Goal: Transaction & Acquisition: Purchase product/service

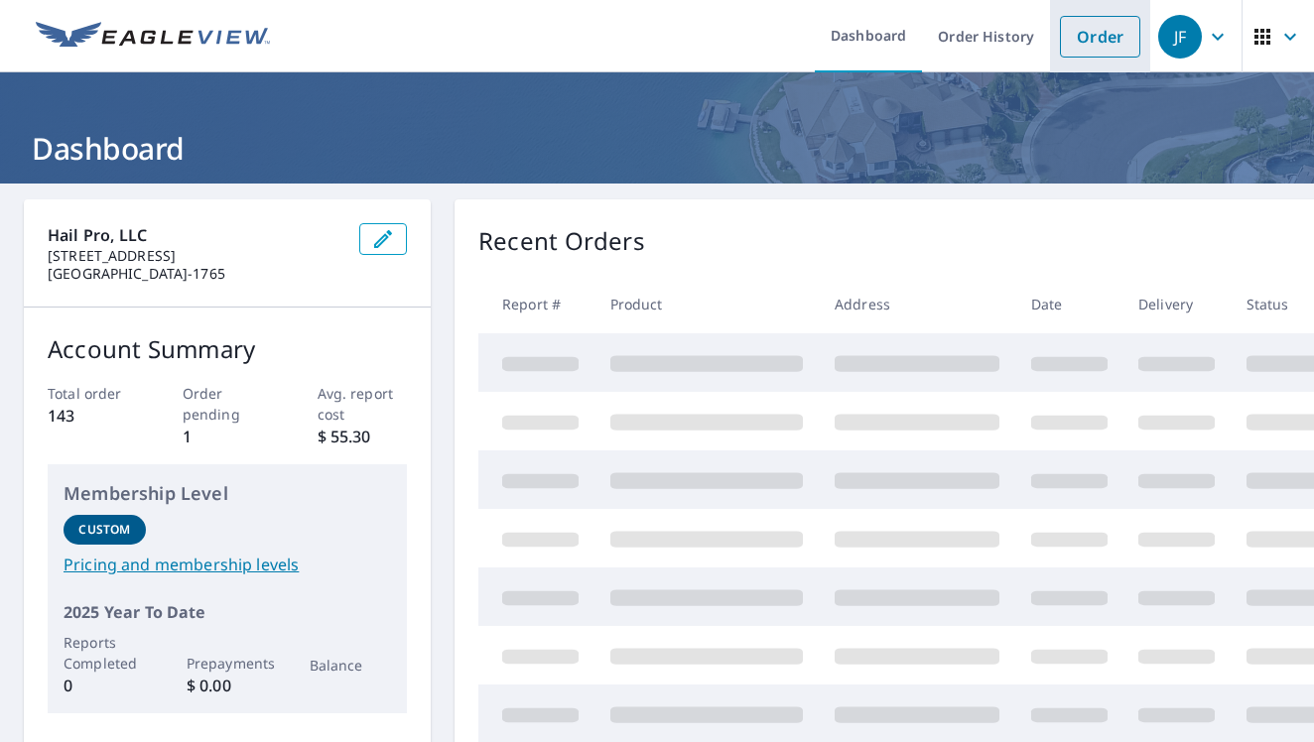
click at [1077, 40] on link "Order" at bounding box center [1100, 37] width 80 height 42
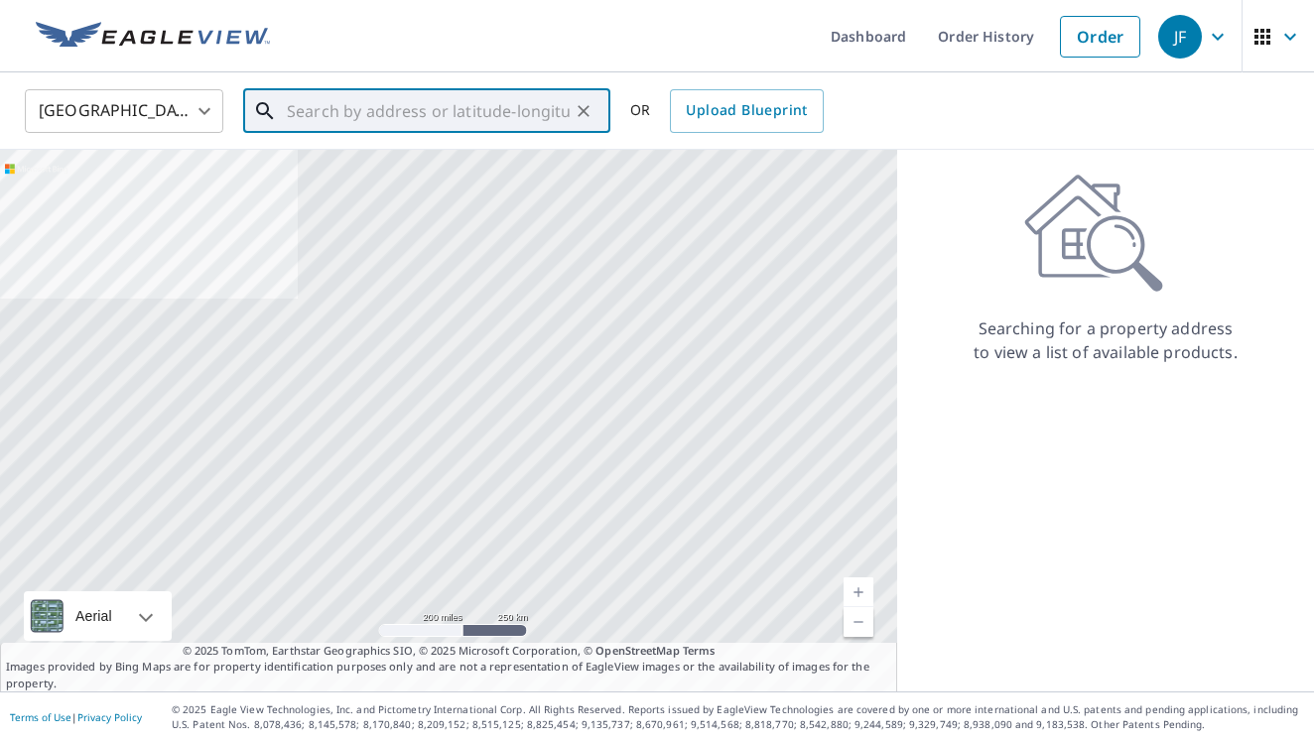
click at [404, 114] on input "text" at bounding box center [428, 111] width 283 height 56
paste input "[STREET_ADDRESS][US_STATE],"
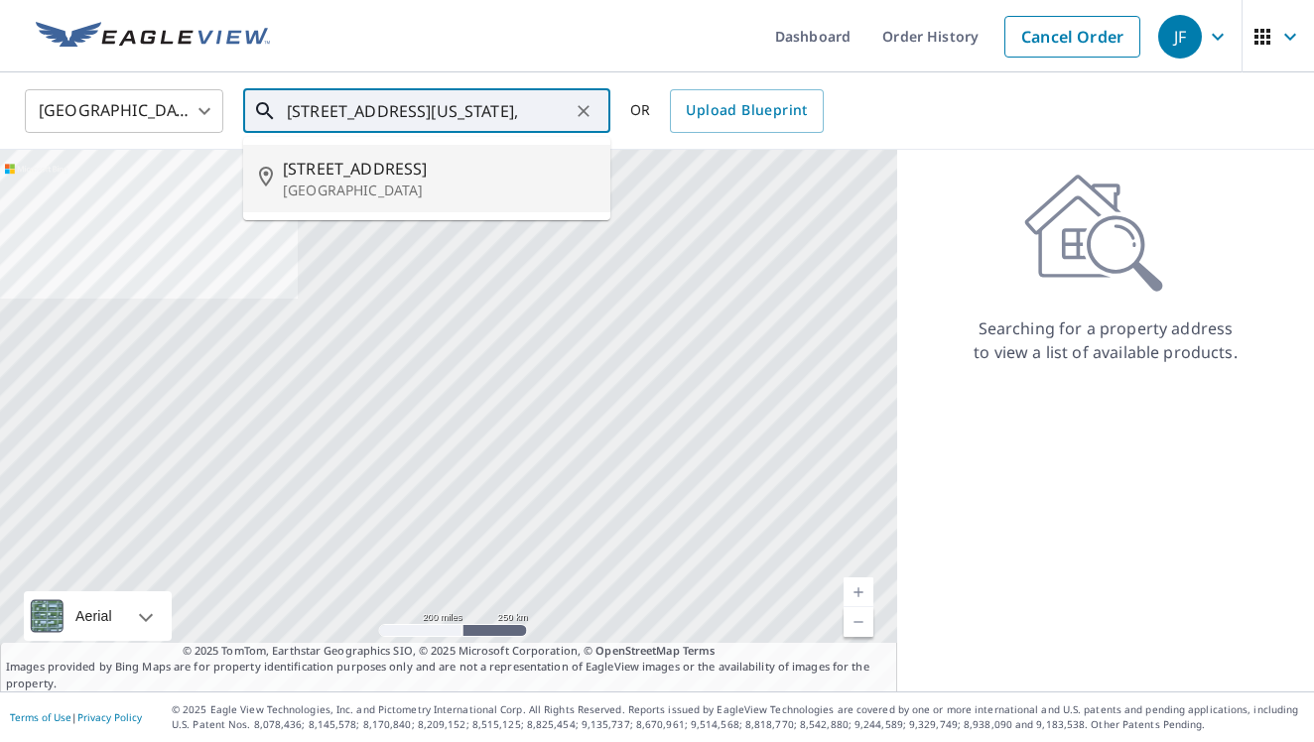
click at [503, 185] on p "[GEOGRAPHIC_DATA]" at bounding box center [439, 191] width 312 height 20
type input "[STREET_ADDRESS]"
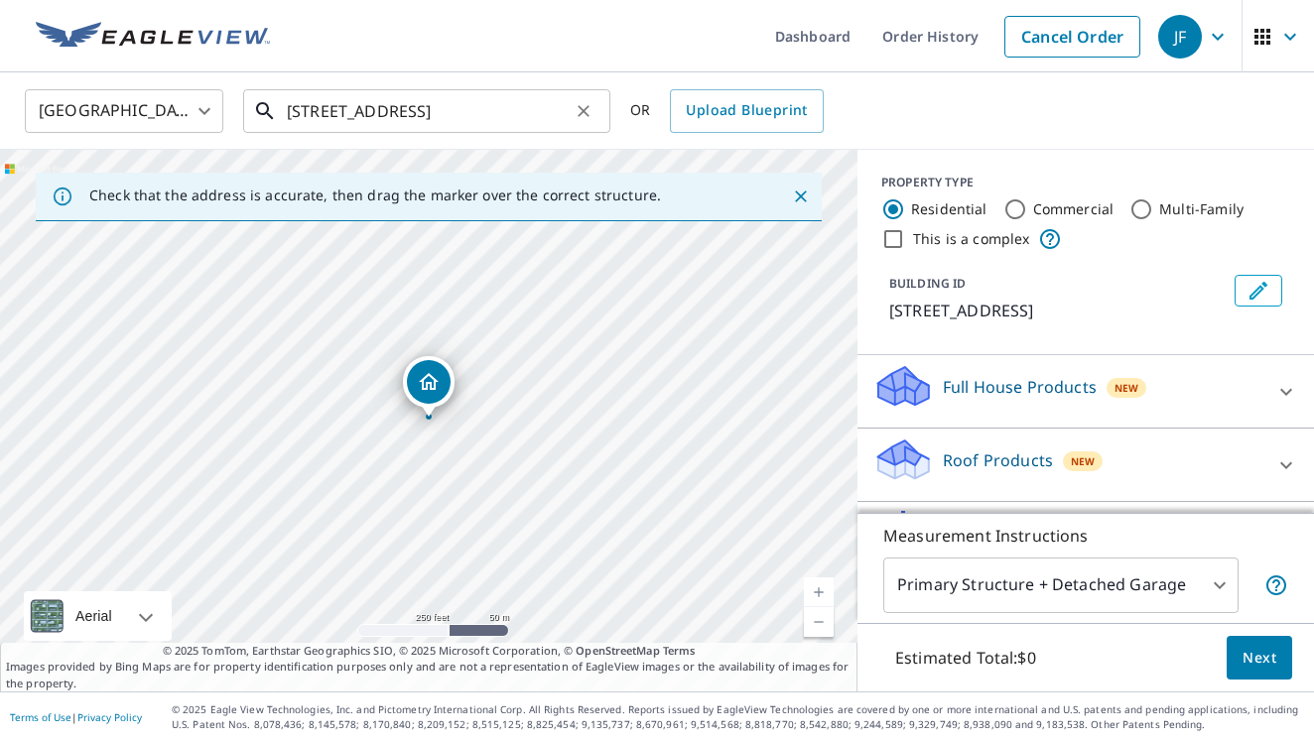
click at [535, 112] on input "[STREET_ADDRESS]" at bounding box center [428, 111] width 283 height 56
click at [1067, 90] on div "United States [GEOGRAPHIC_DATA] ​ [STREET_ADDRESS] ​ OR Upload Blueprint" at bounding box center [650, 110] width 1280 height 47
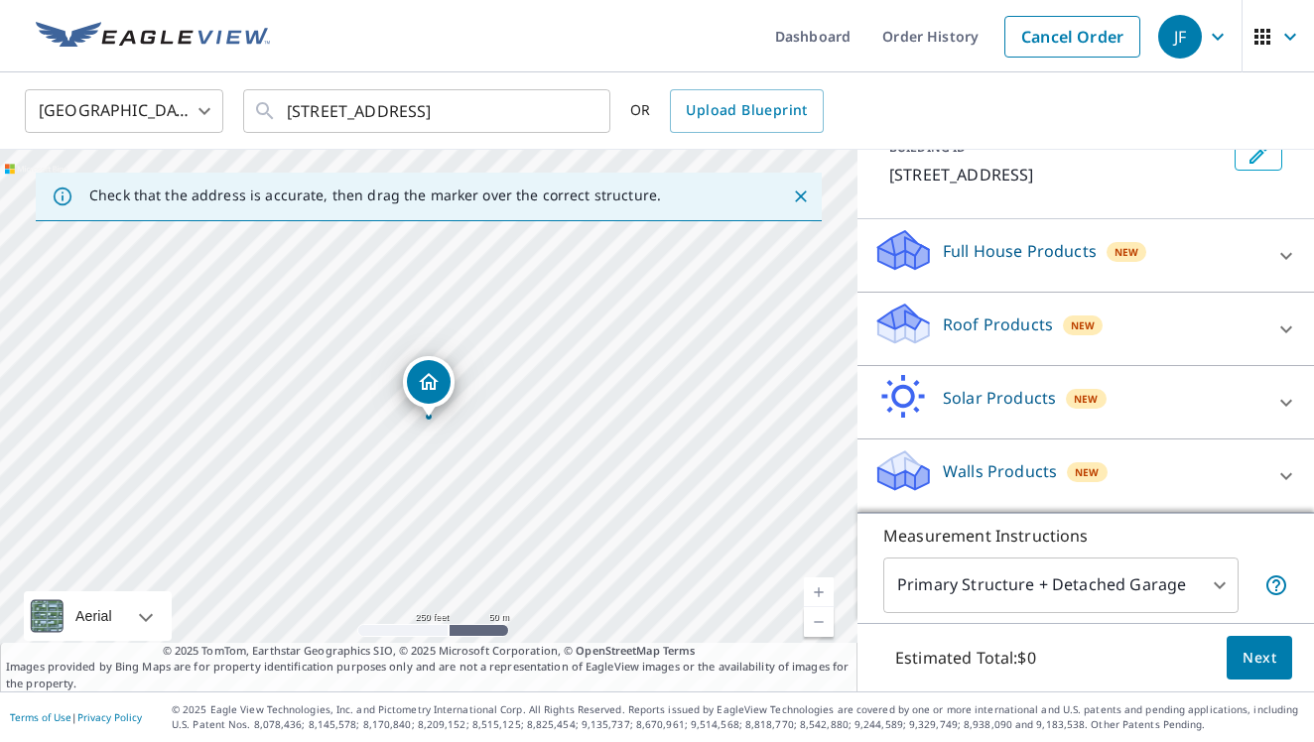
click at [1088, 322] on span "New" at bounding box center [1083, 326] width 24 height 16
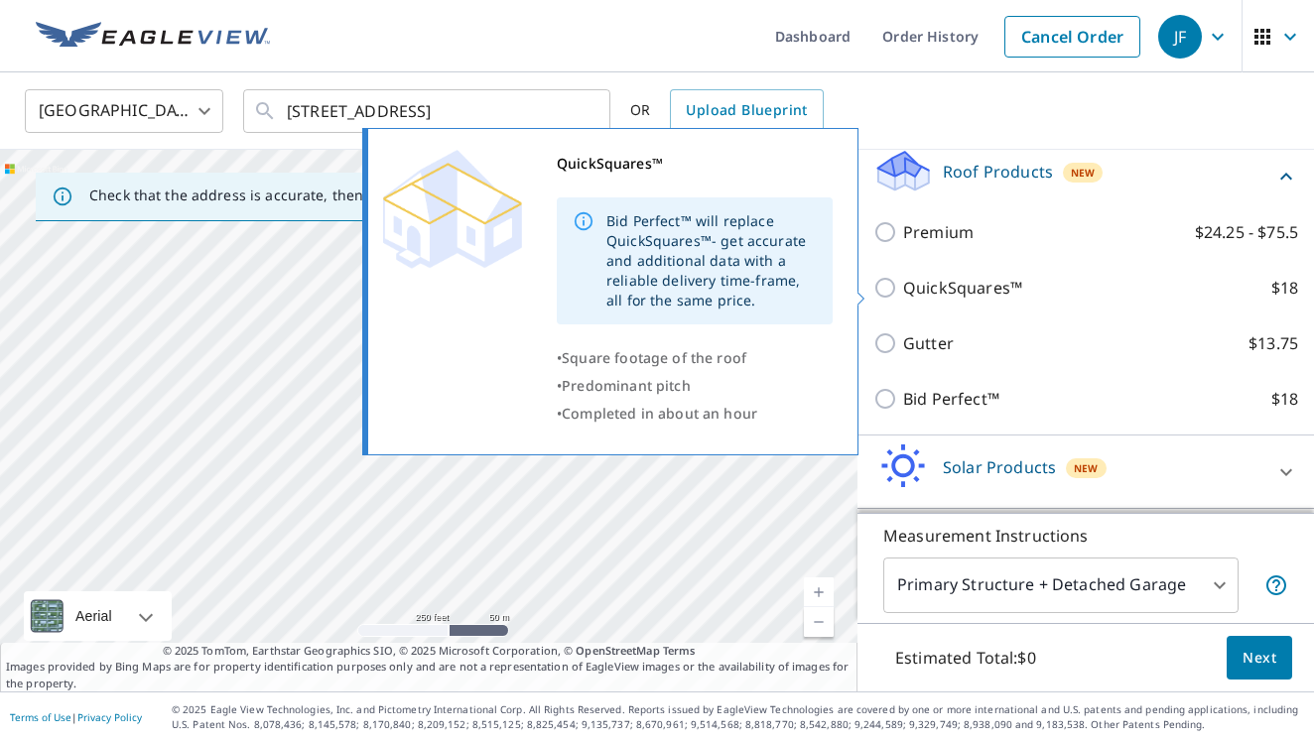
scroll to position [293, 0]
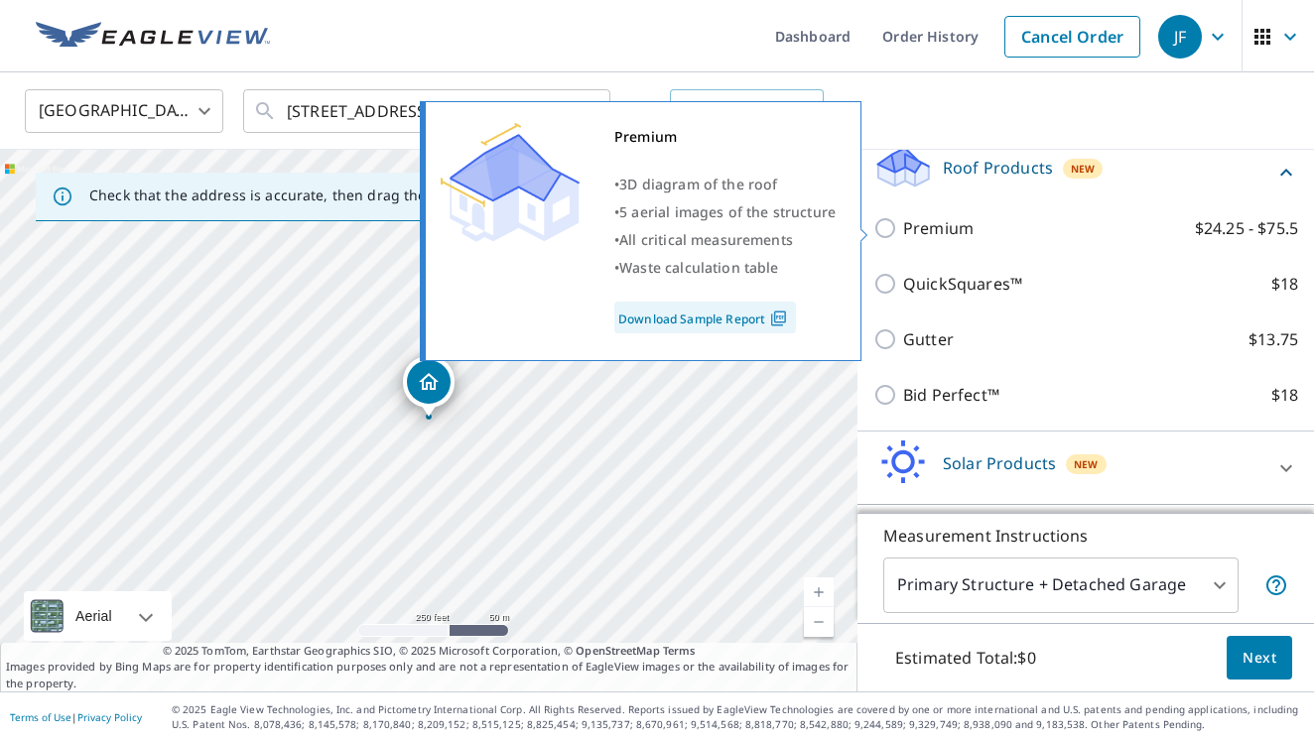
click at [906, 227] on p "Premium" at bounding box center [938, 228] width 70 height 24
click at [903, 227] on input "Premium $24.25 - $75.5" at bounding box center [888, 228] width 30 height 24
checkbox input "true"
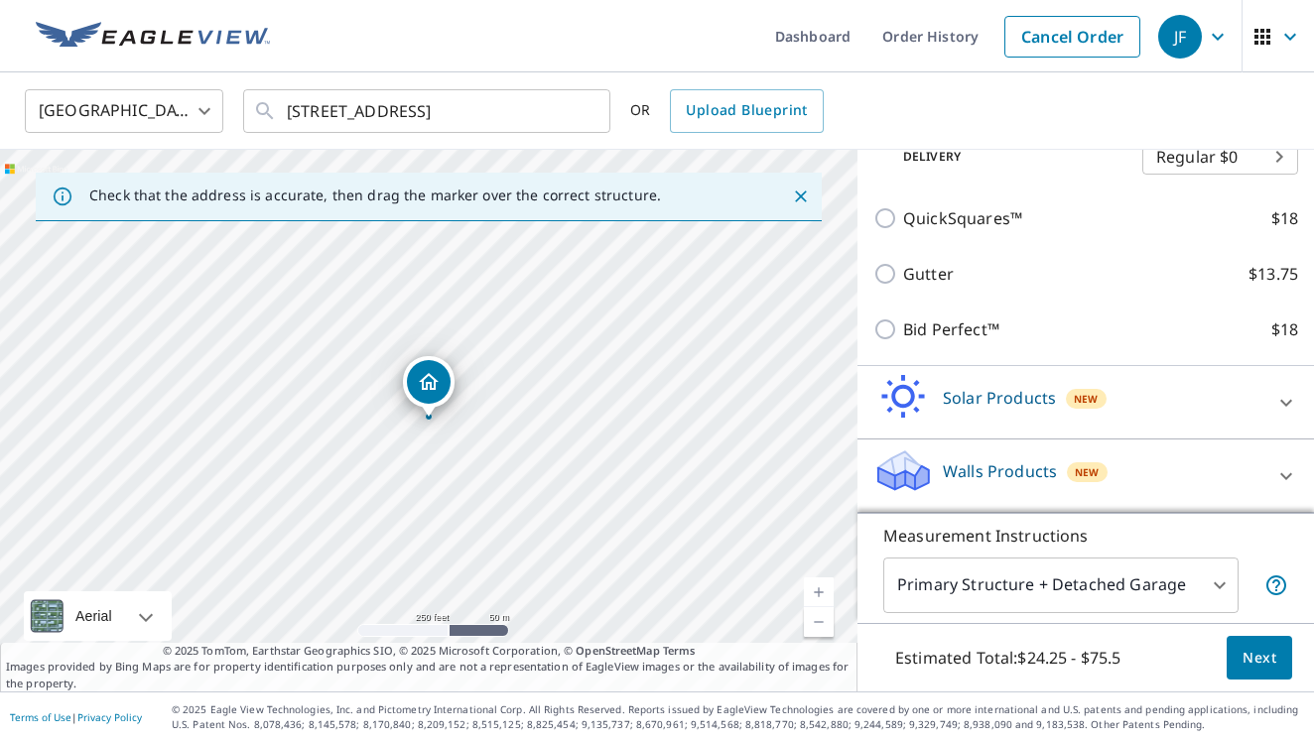
scroll to position [423, 0]
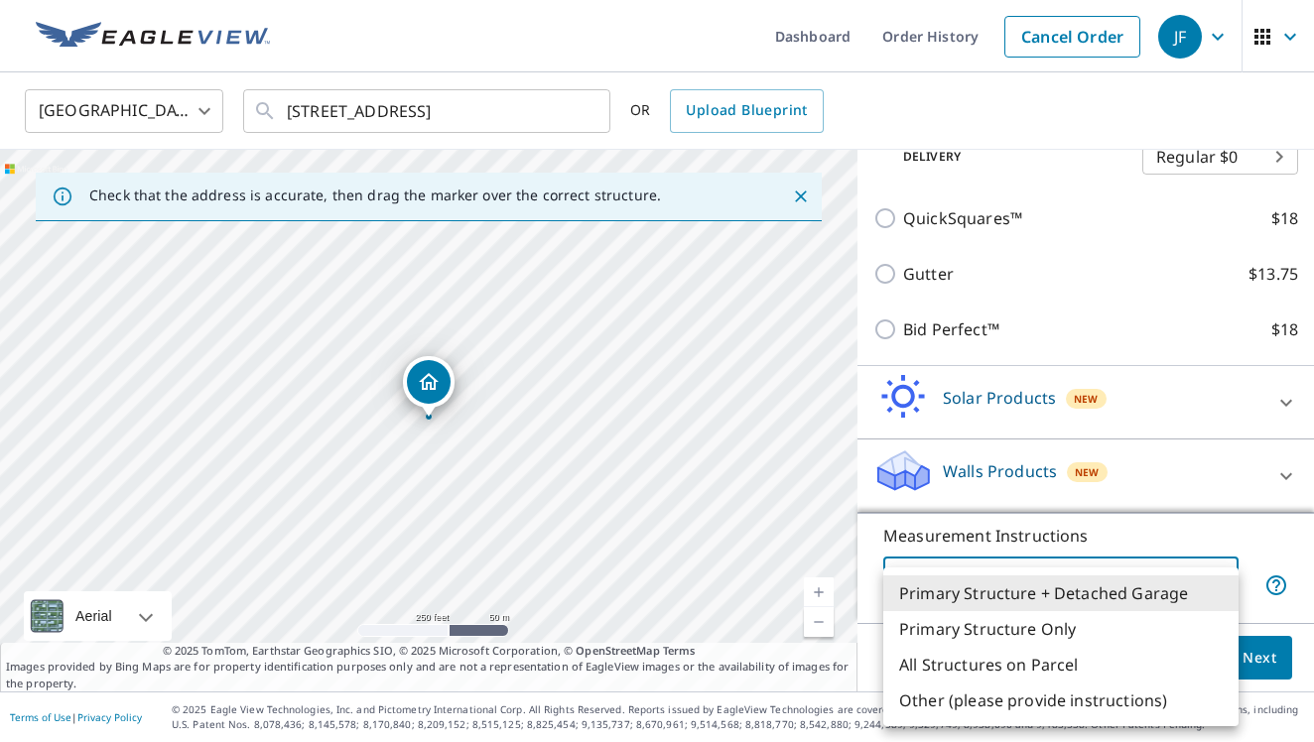
click at [1137, 579] on body "JF JF Dashboard Order History Cancel Order JF [GEOGRAPHIC_DATA] [GEOGRAPHIC_DAT…" at bounding box center [657, 371] width 1314 height 742
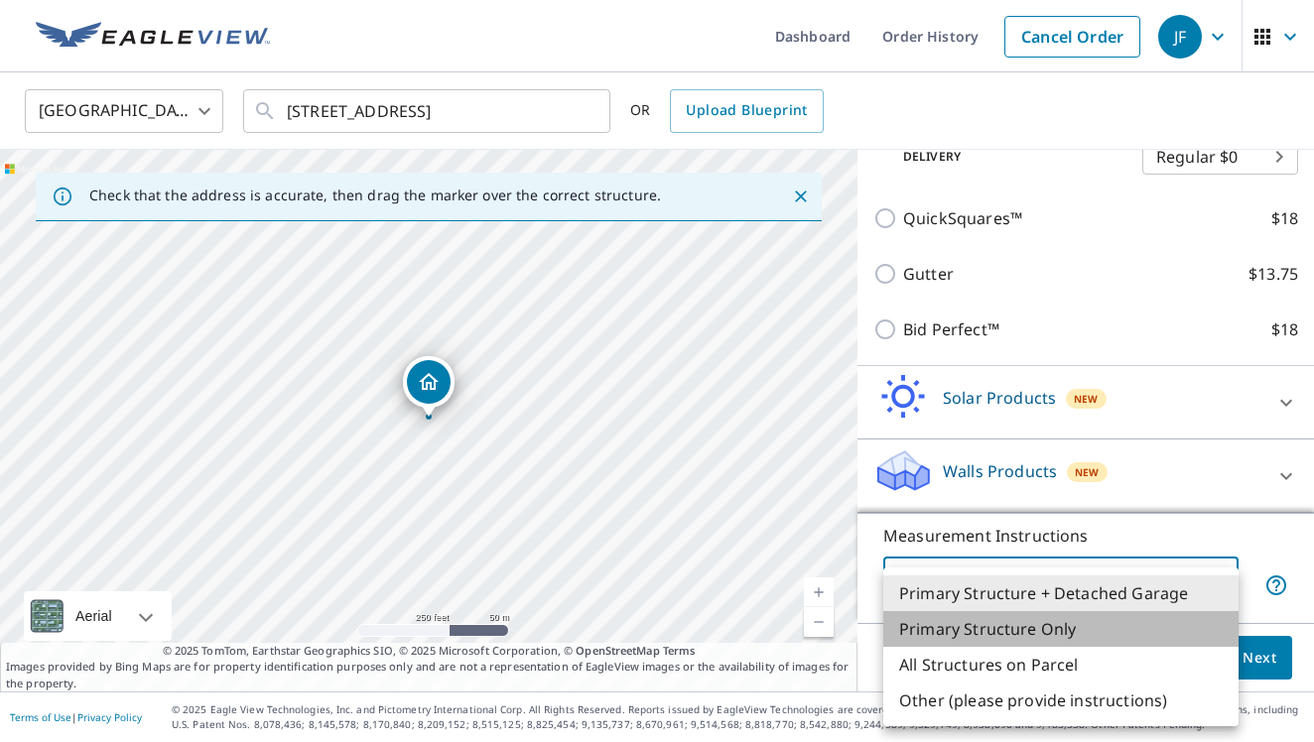
click at [1080, 619] on li "Primary Structure Only" at bounding box center [1060, 629] width 355 height 36
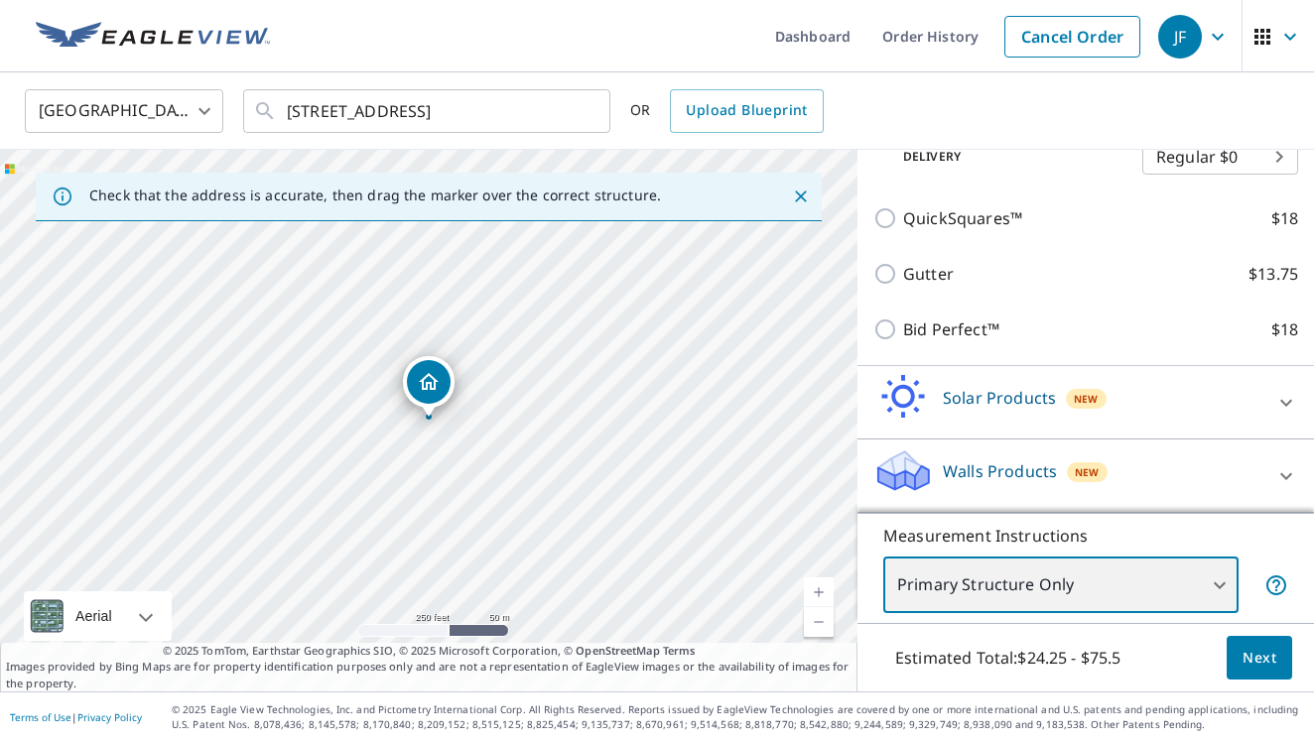
scroll to position [0, 0]
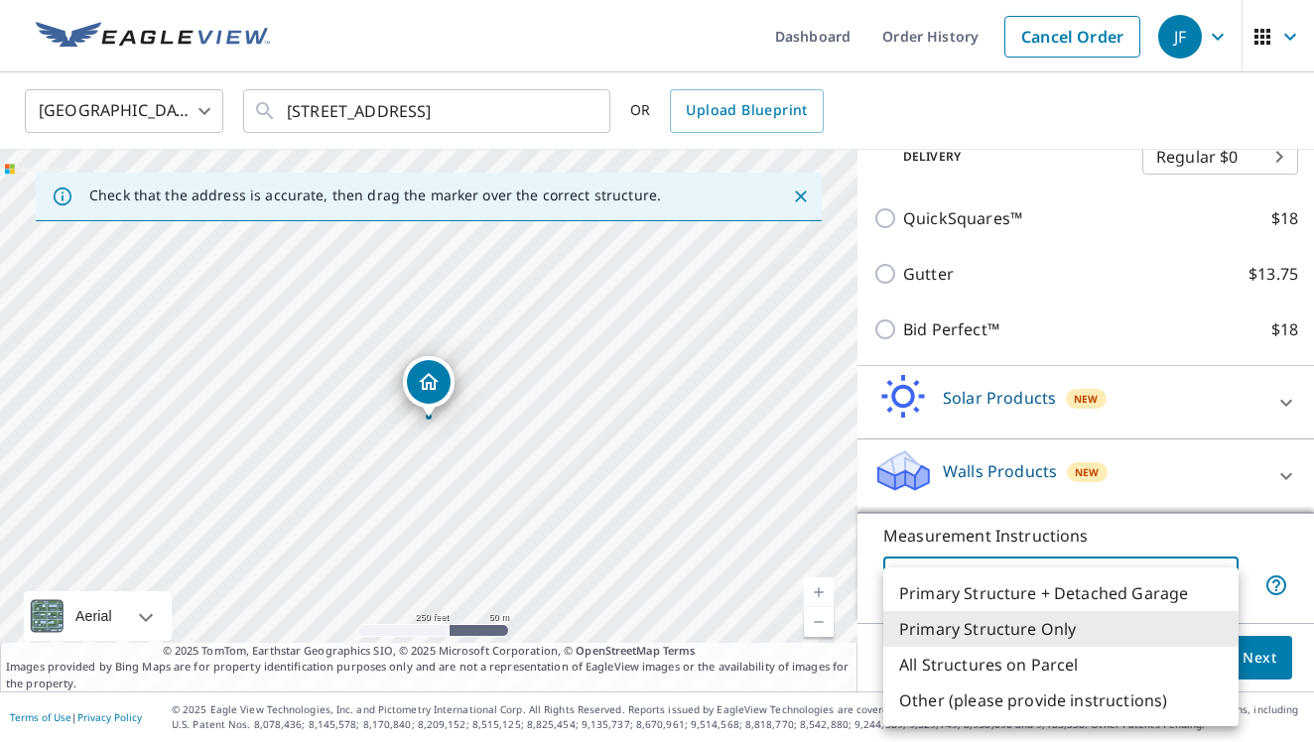
click at [1073, 598] on body "JF JF Dashboard Order History Cancel Order JF [GEOGRAPHIC_DATA] [GEOGRAPHIC_DAT…" at bounding box center [657, 371] width 1314 height 742
click at [1078, 664] on li "All Structures on Parcel" at bounding box center [1060, 665] width 355 height 36
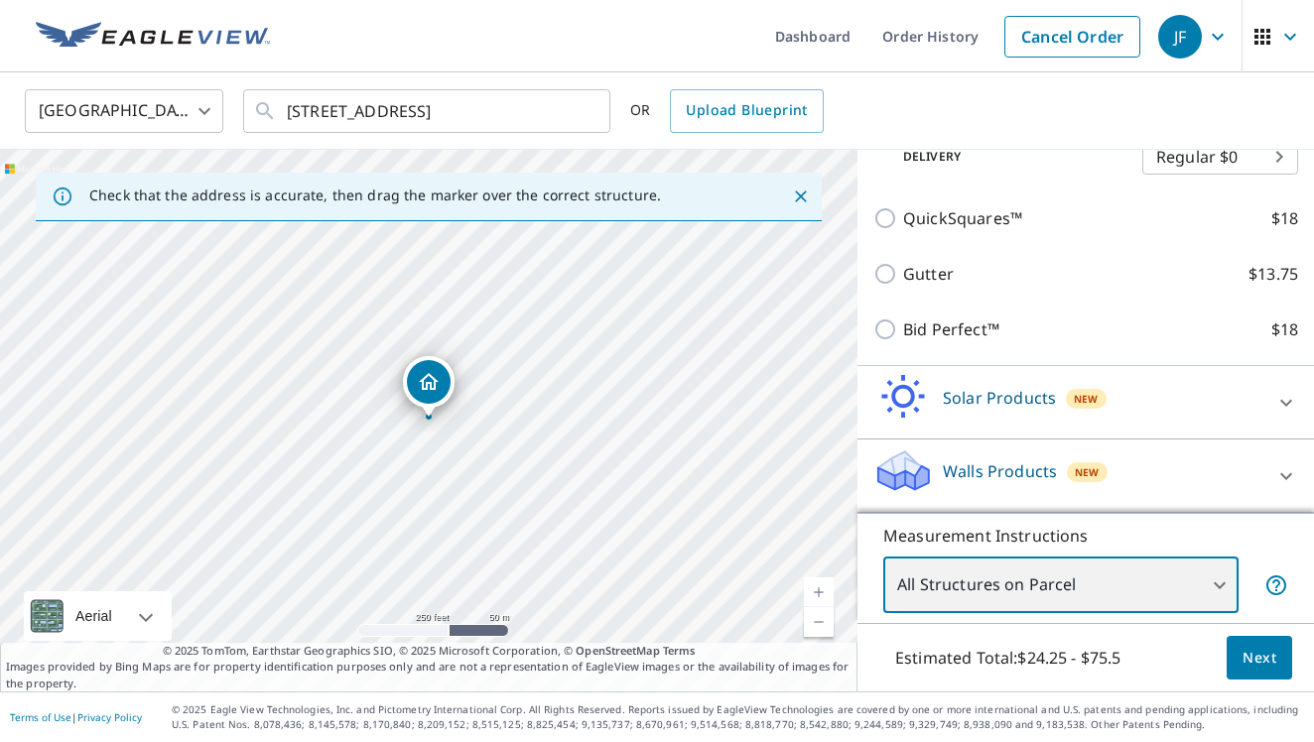
type input "3"
click at [1267, 666] on span "Next" at bounding box center [1259, 658] width 34 height 25
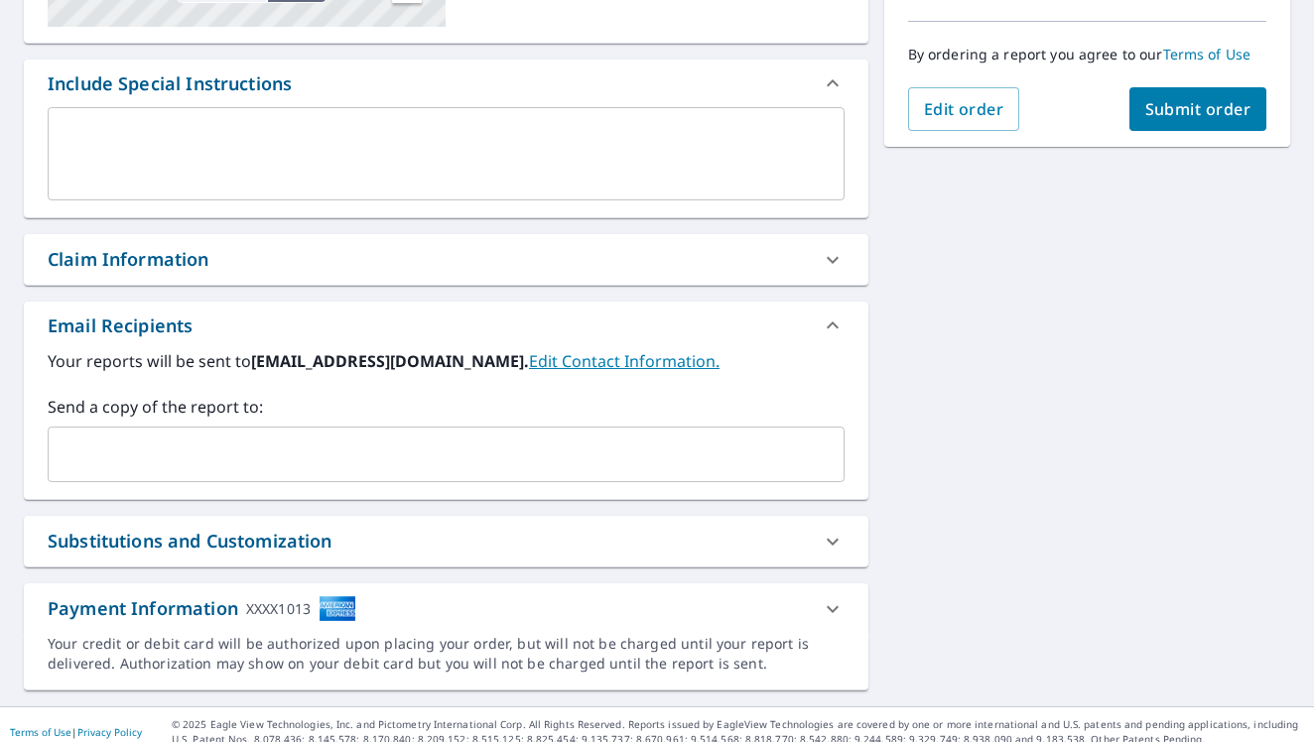
scroll to position [498, 0]
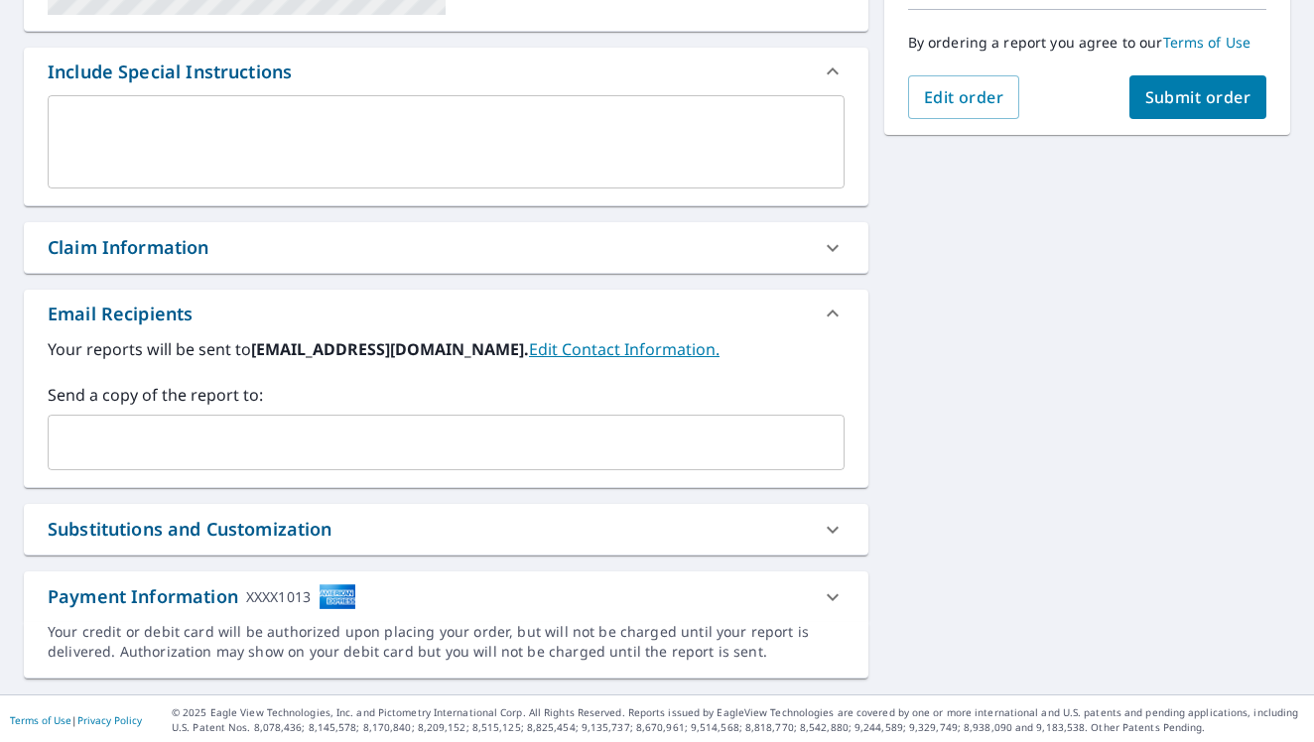
click at [160, 442] on input "text" at bounding box center [431, 443] width 749 height 38
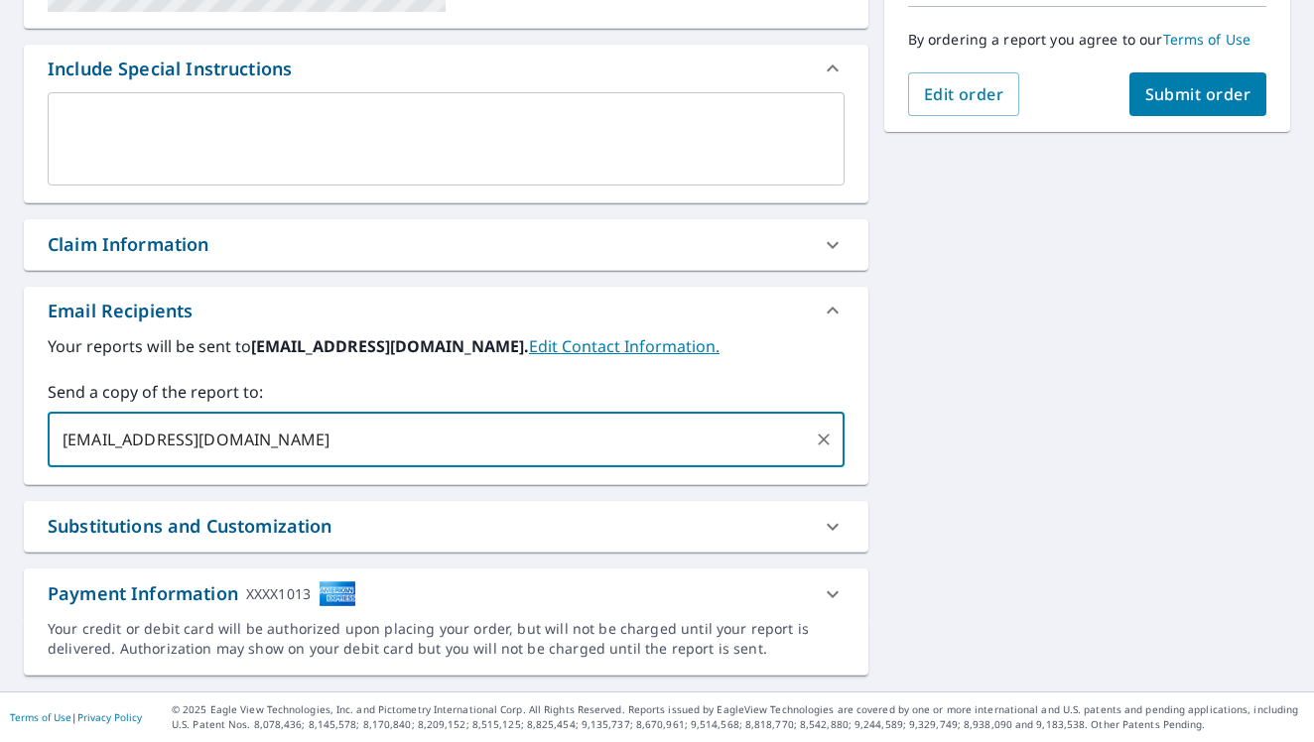
scroll to position [501, 0]
type input "[EMAIL_ADDRESS][DOMAIN_NAME]"
click at [1217, 359] on div "[STREET_ADDRESS] Aerial Road A standard road map Aerial A detailed look from ab…" at bounding box center [657, 186] width 1314 height 1009
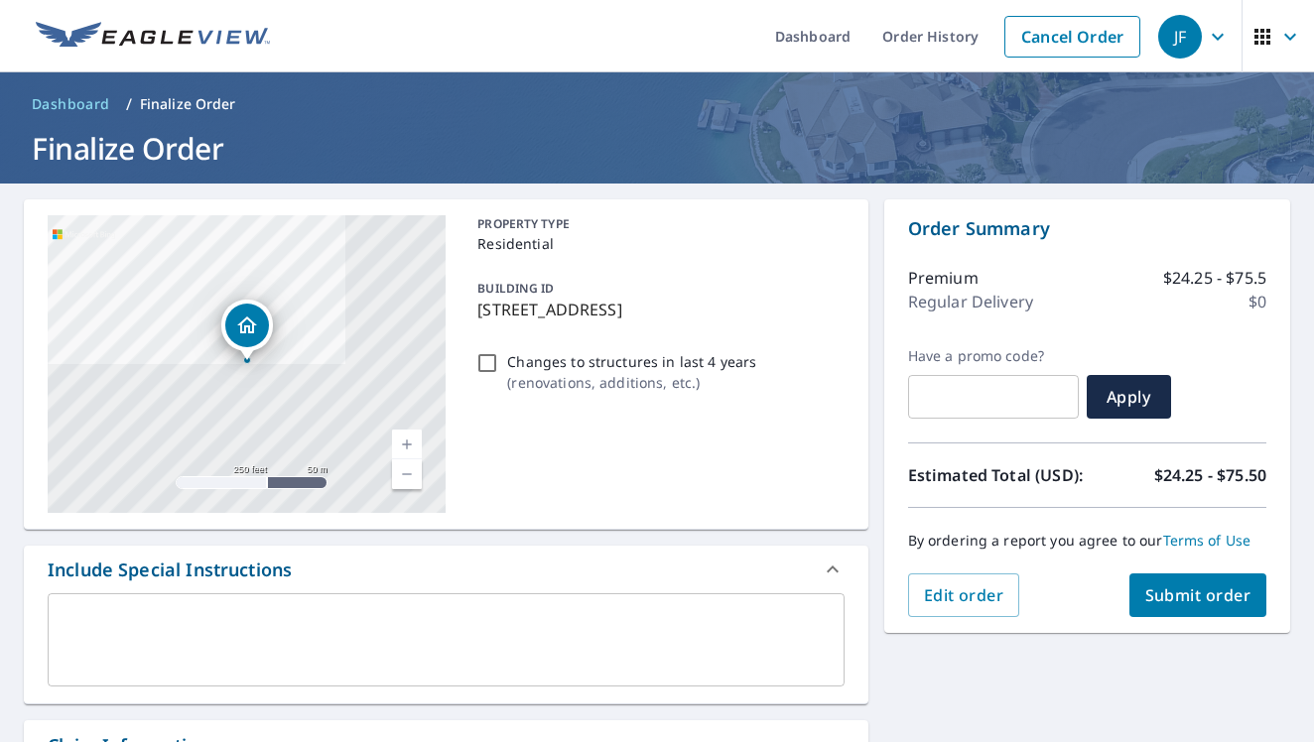
scroll to position [0, 0]
click at [1203, 586] on span "Submit order" at bounding box center [1198, 595] width 106 height 22
checkbox input "true"
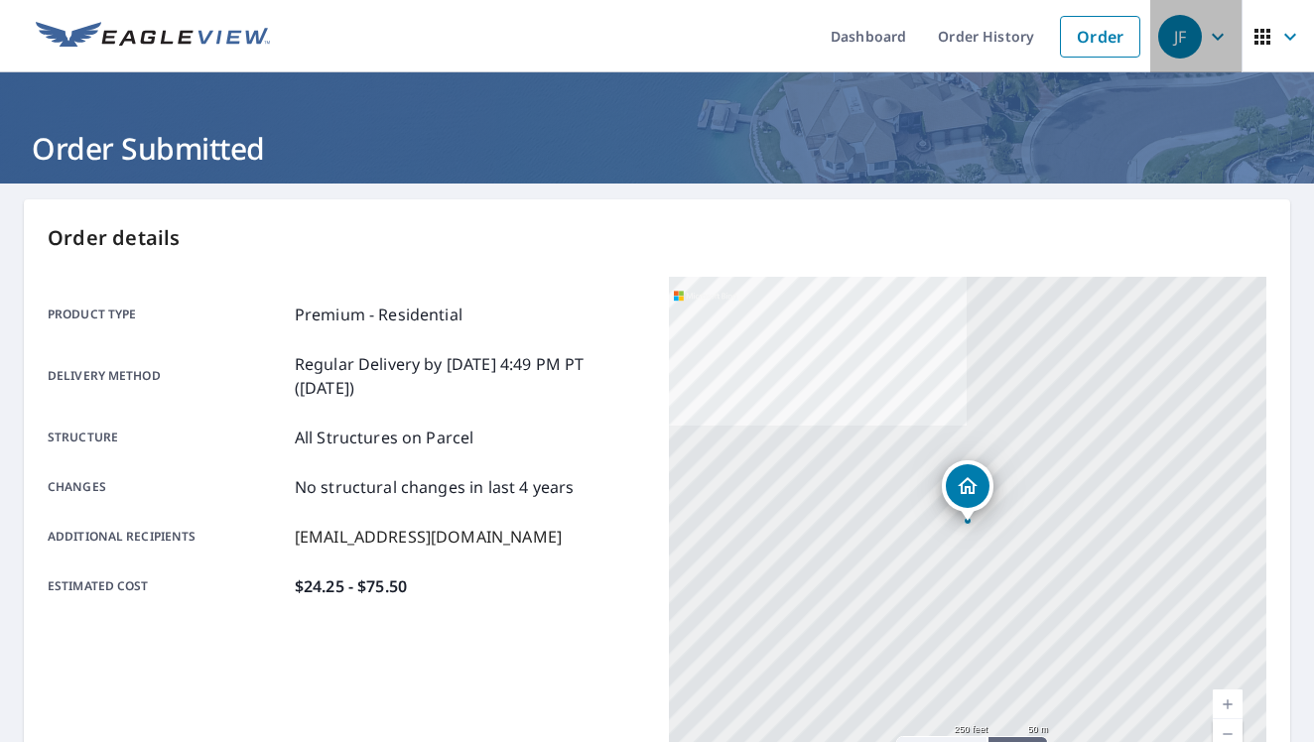
drag, startPoint x: 1178, startPoint y: 45, endPoint x: 1182, endPoint y: 63, distance: 18.3
click at [1178, 45] on div "JF" at bounding box center [1180, 37] width 44 height 44
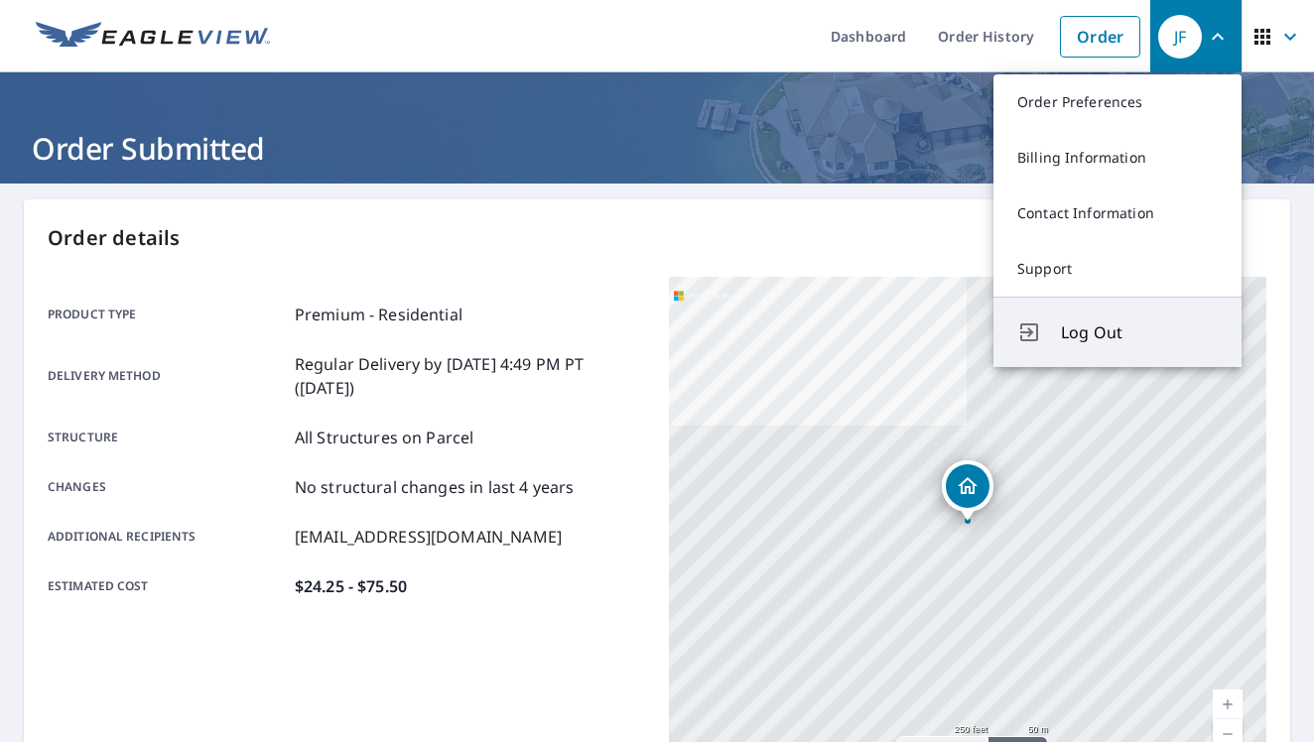
click at [1099, 339] on span "Log Out" at bounding box center [1139, 333] width 157 height 24
